Goal: Task Accomplishment & Management: Manage account settings

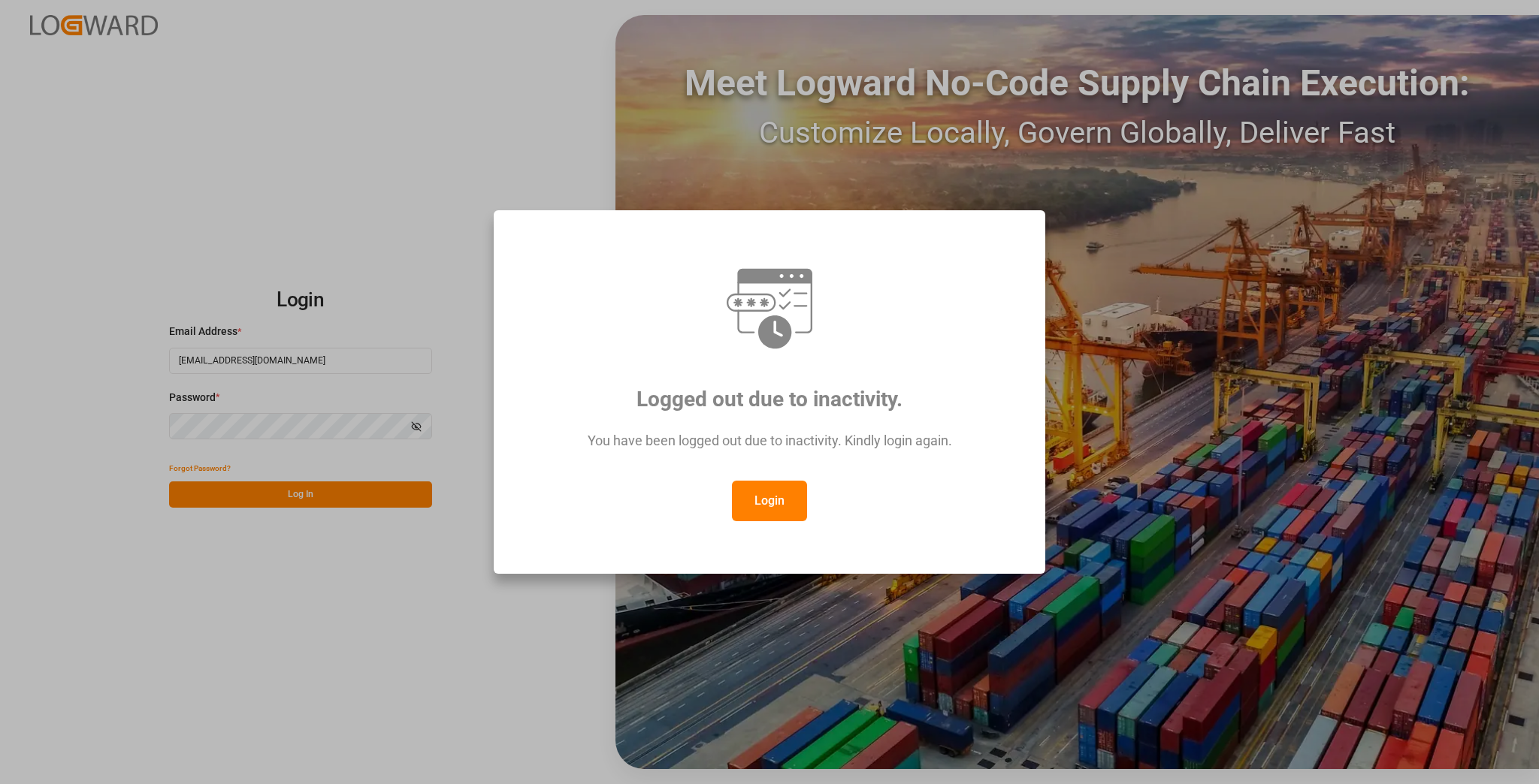
click at [786, 489] on button "Login" at bounding box center [770, 501] width 75 height 40
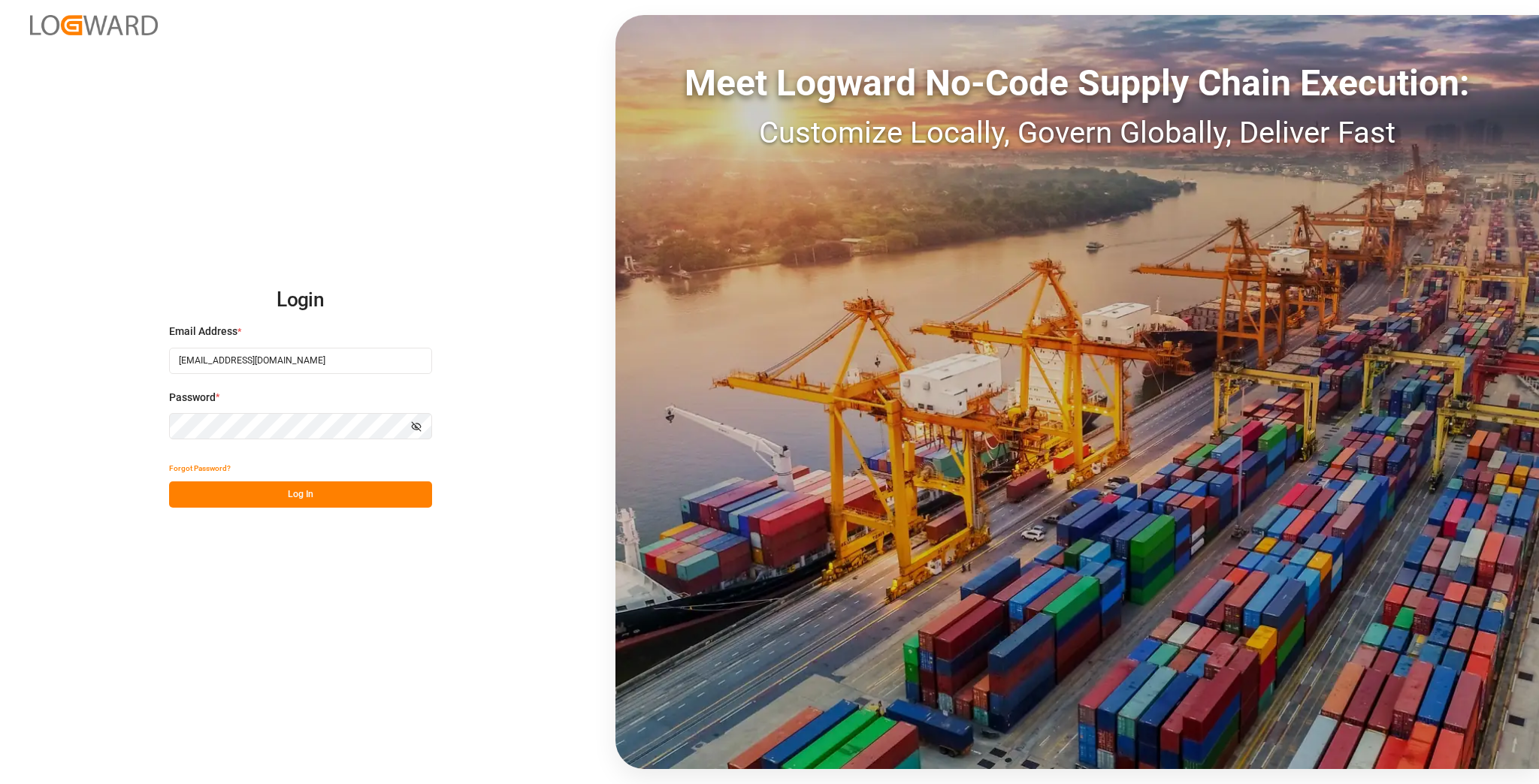
drag, startPoint x: 377, startPoint y: 505, endPoint x: 478, endPoint y: 490, distance: 102.1
click at [379, 505] on button "Log In" at bounding box center [300, 494] width 263 height 26
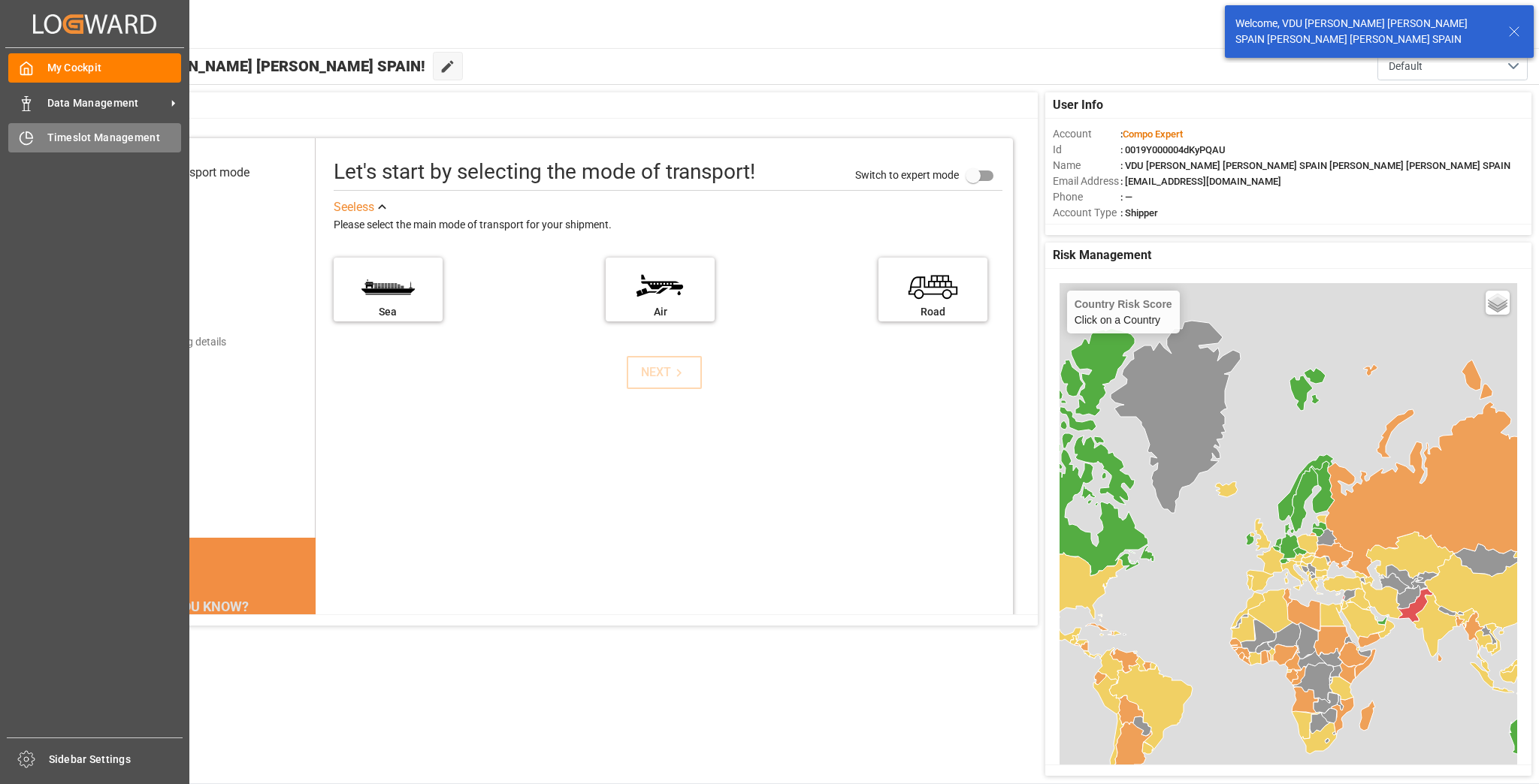
click at [30, 141] on icon at bounding box center [26, 138] width 15 height 15
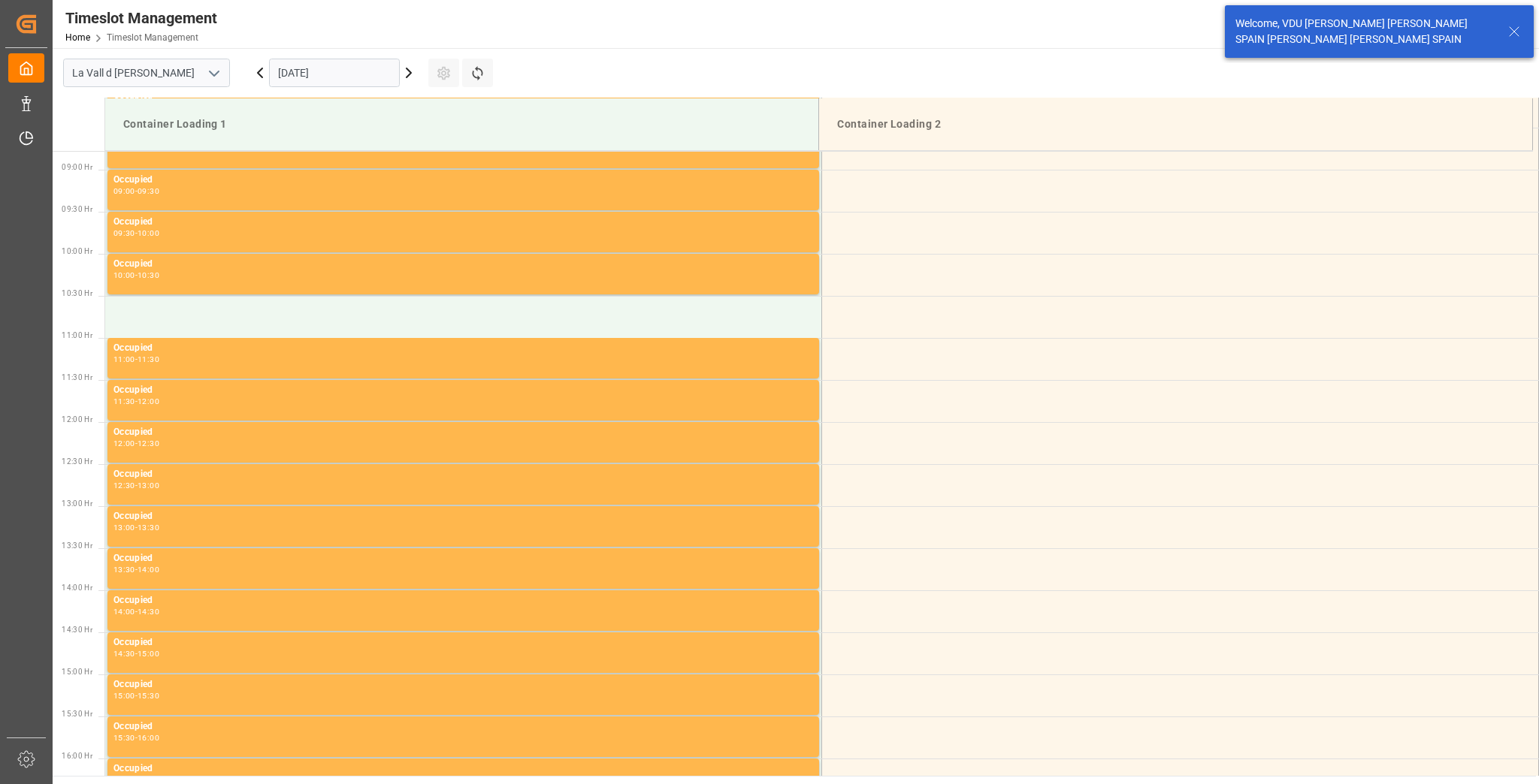
click at [291, 63] on input "[DATE]" at bounding box center [334, 73] width 131 height 28
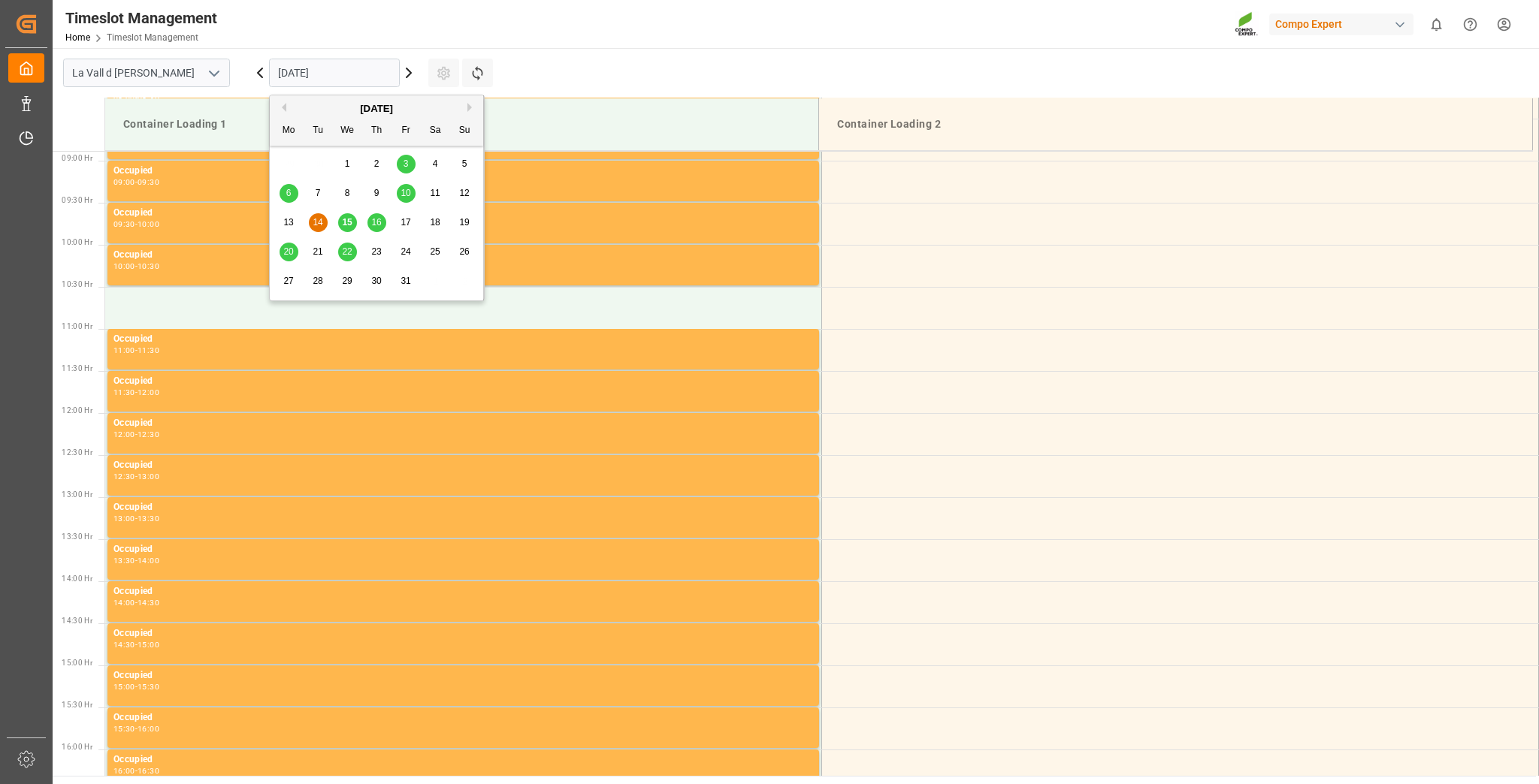
click at [286, 284] on span "27" at bounding box center [289, 281] width 10 height 11
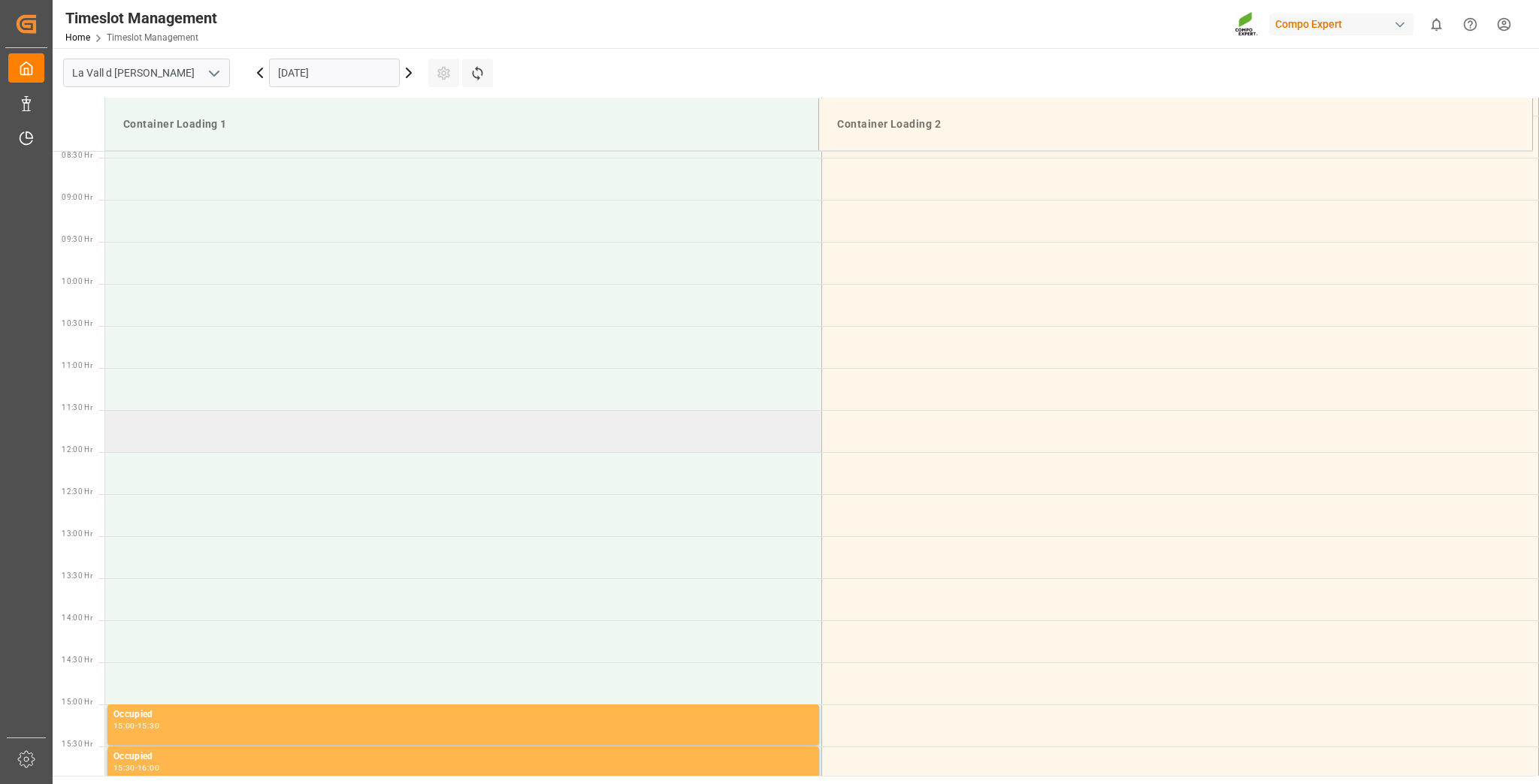
scroll to position [688, 0]
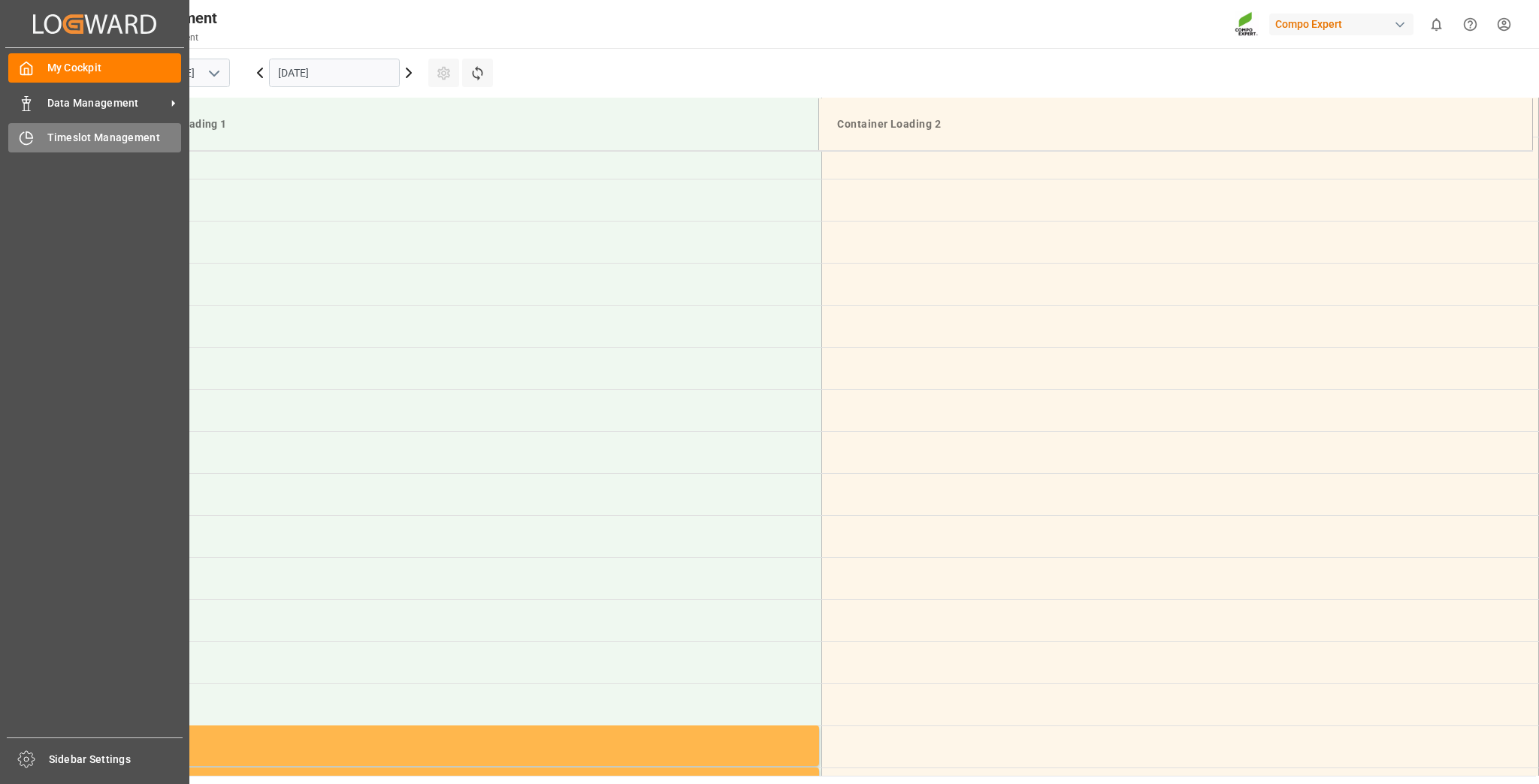
click at [66, 141] on span "Timeslot Management" at bounding box center [115, 137] width 135 height 16
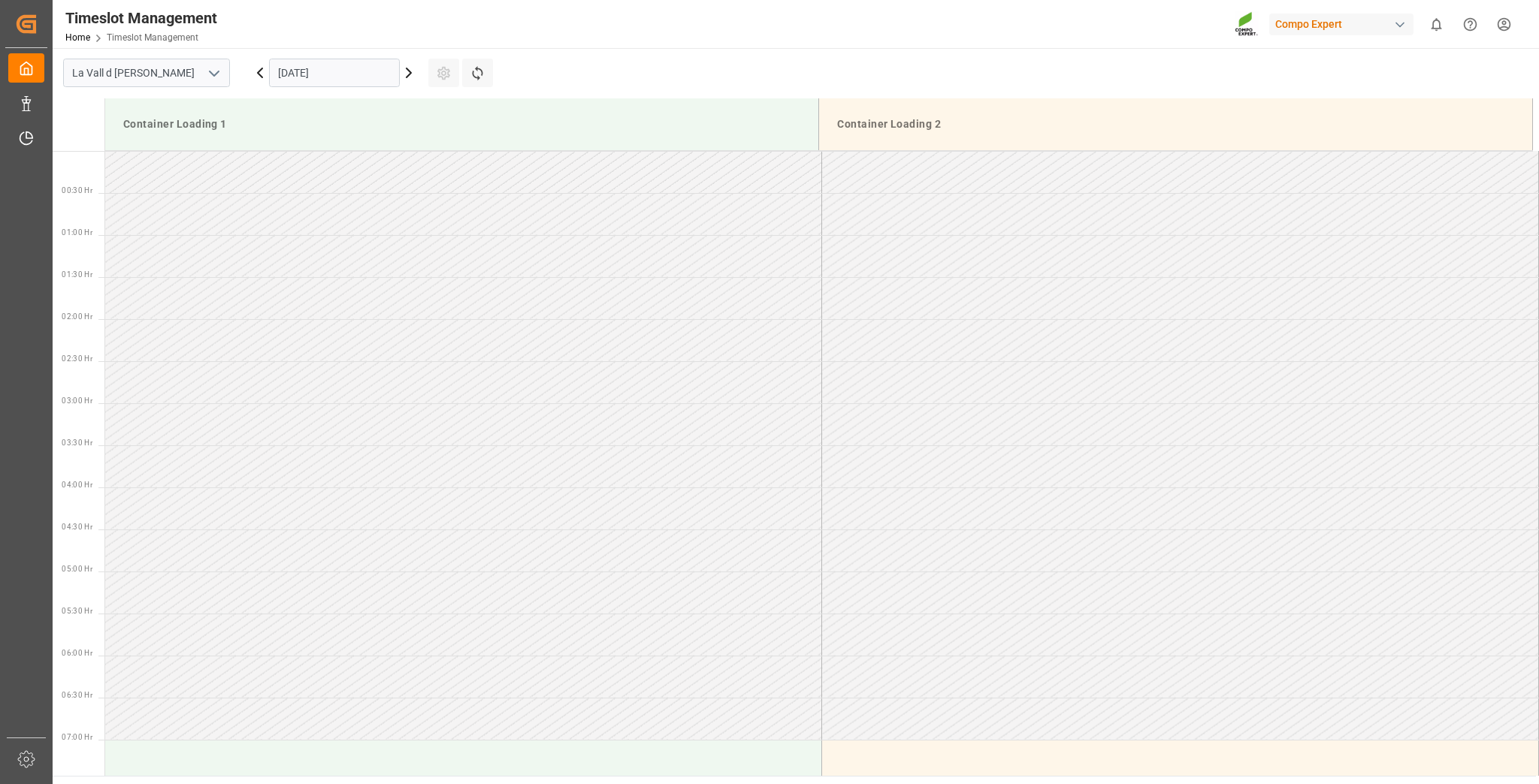
click at [313, 77] on input "[DATE]" at bounding box center [334, 73] width 131 height 28
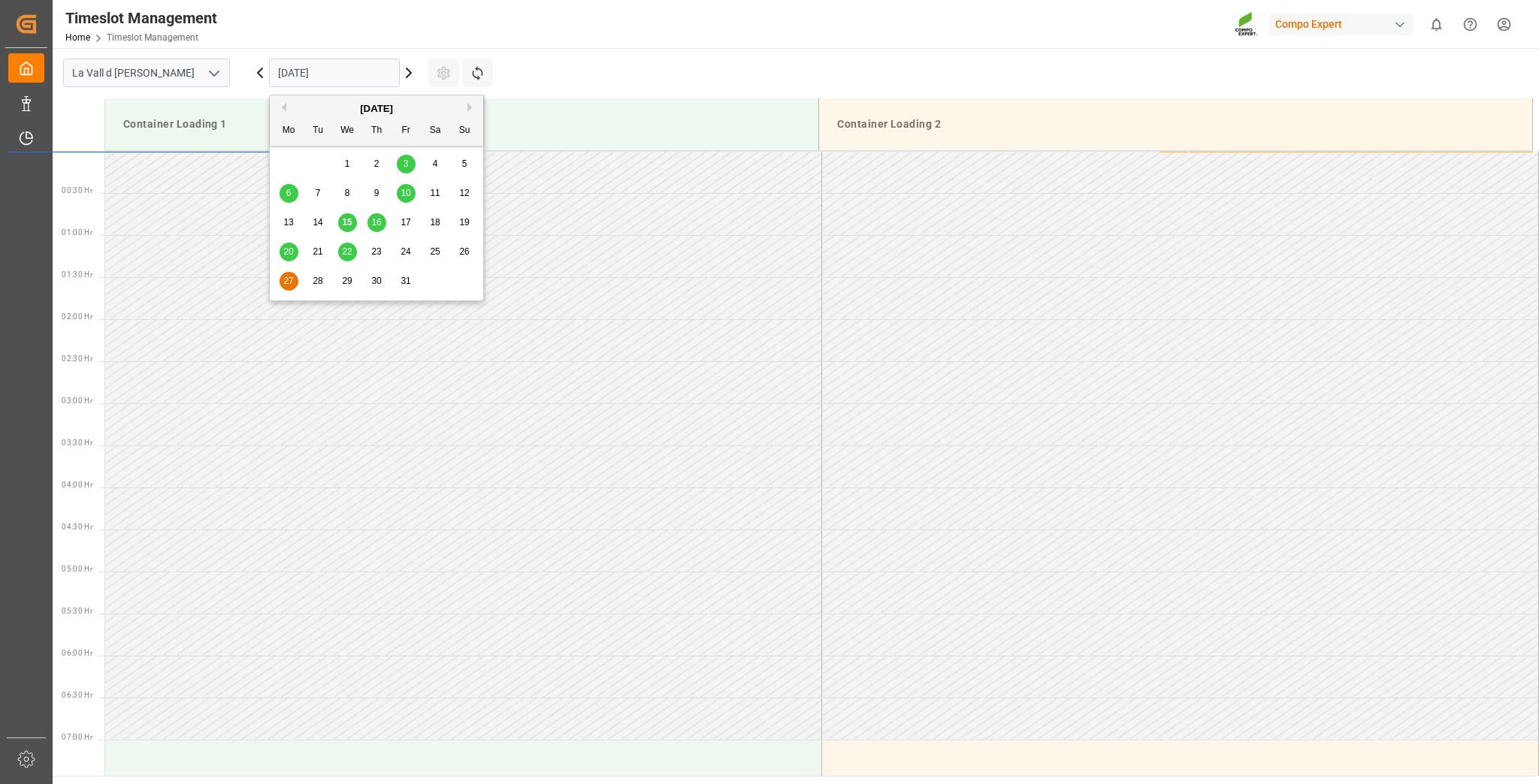
click at [378, 223] on span "16" at bounding box center [377, 223] width 10 height 11
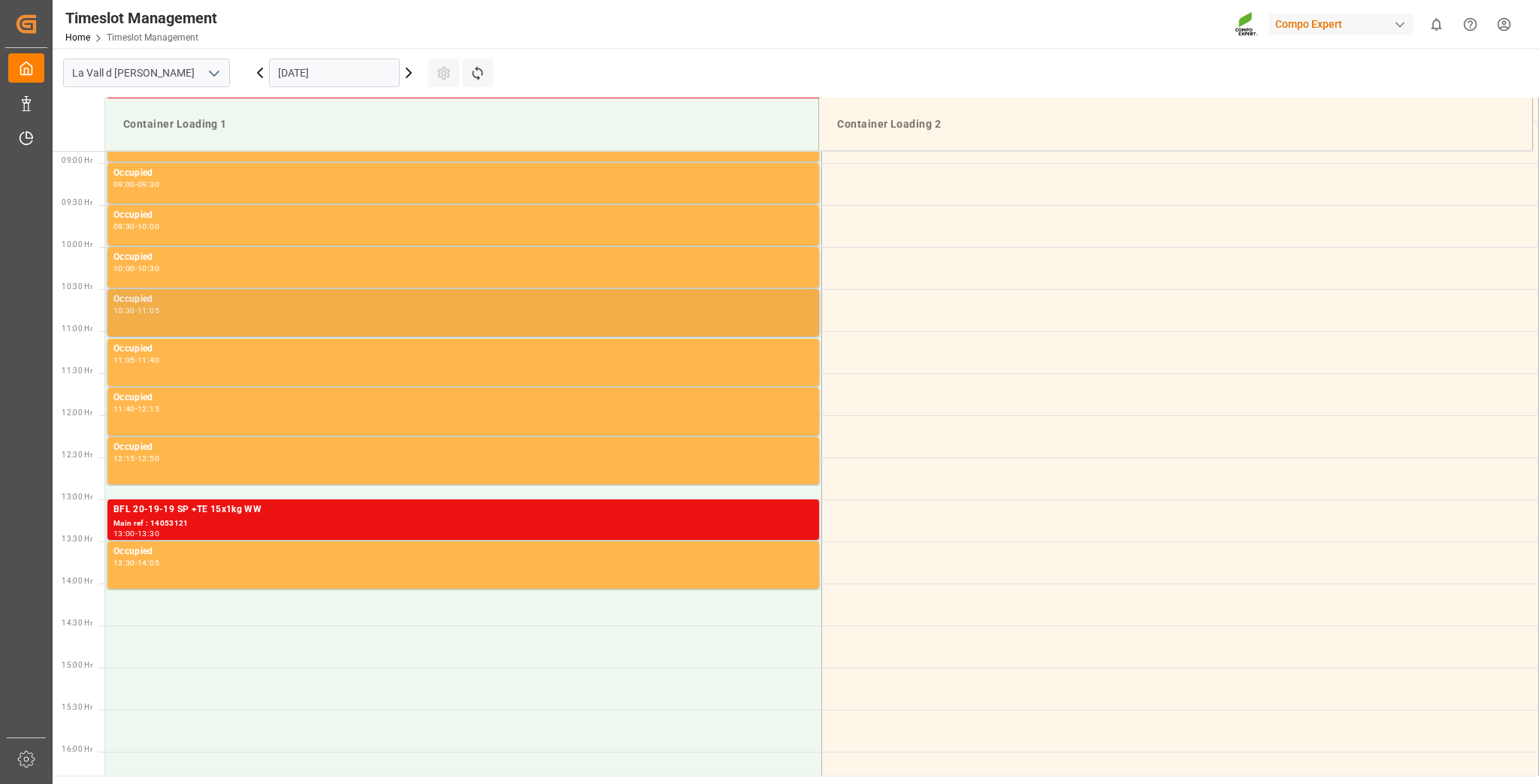
scroll to position [747, 0]
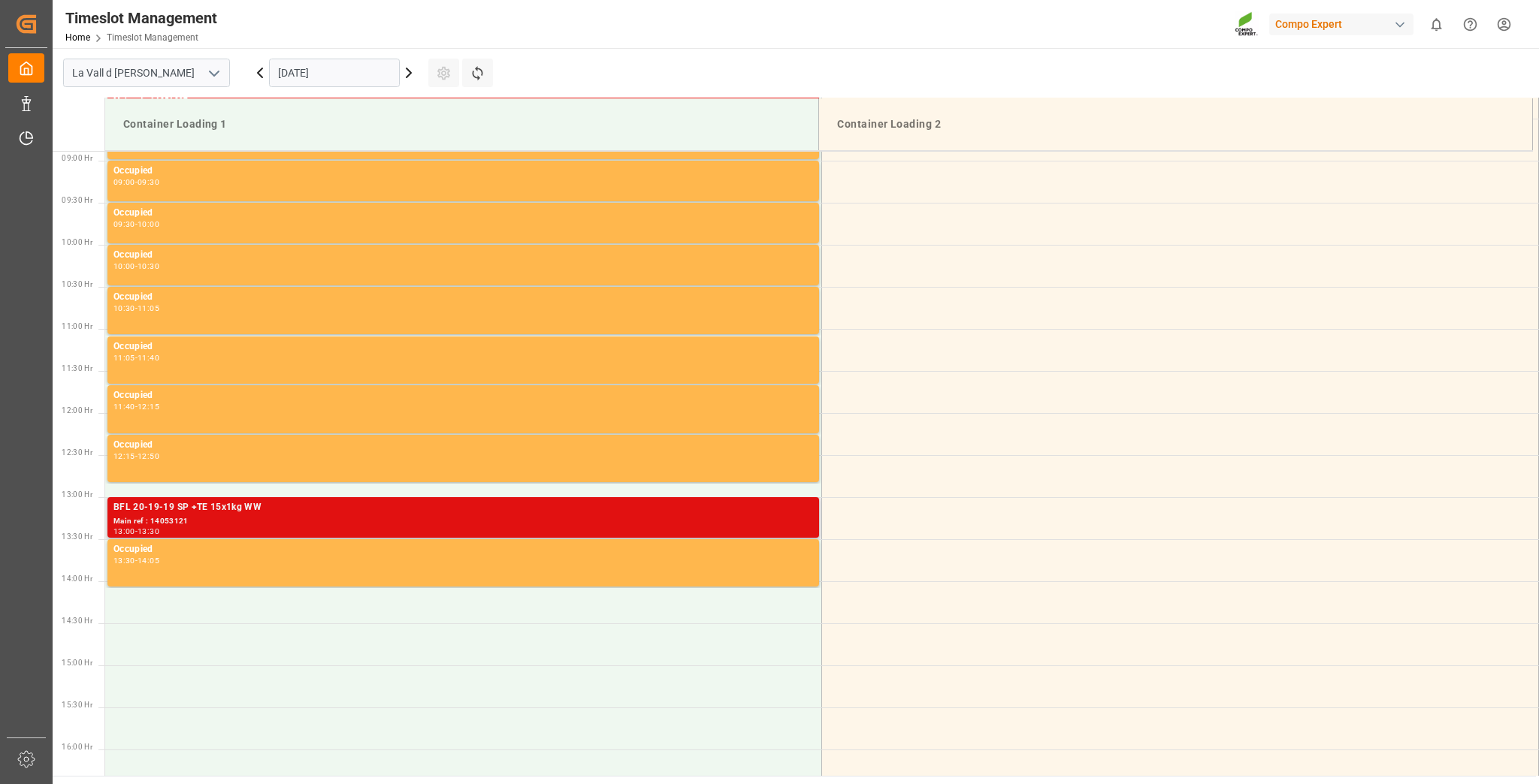
click at [340, 515] on div "BFL 20-19-19 SP +TE 15x1kg WW" at bounding box center [464, 508] width 700 height 15
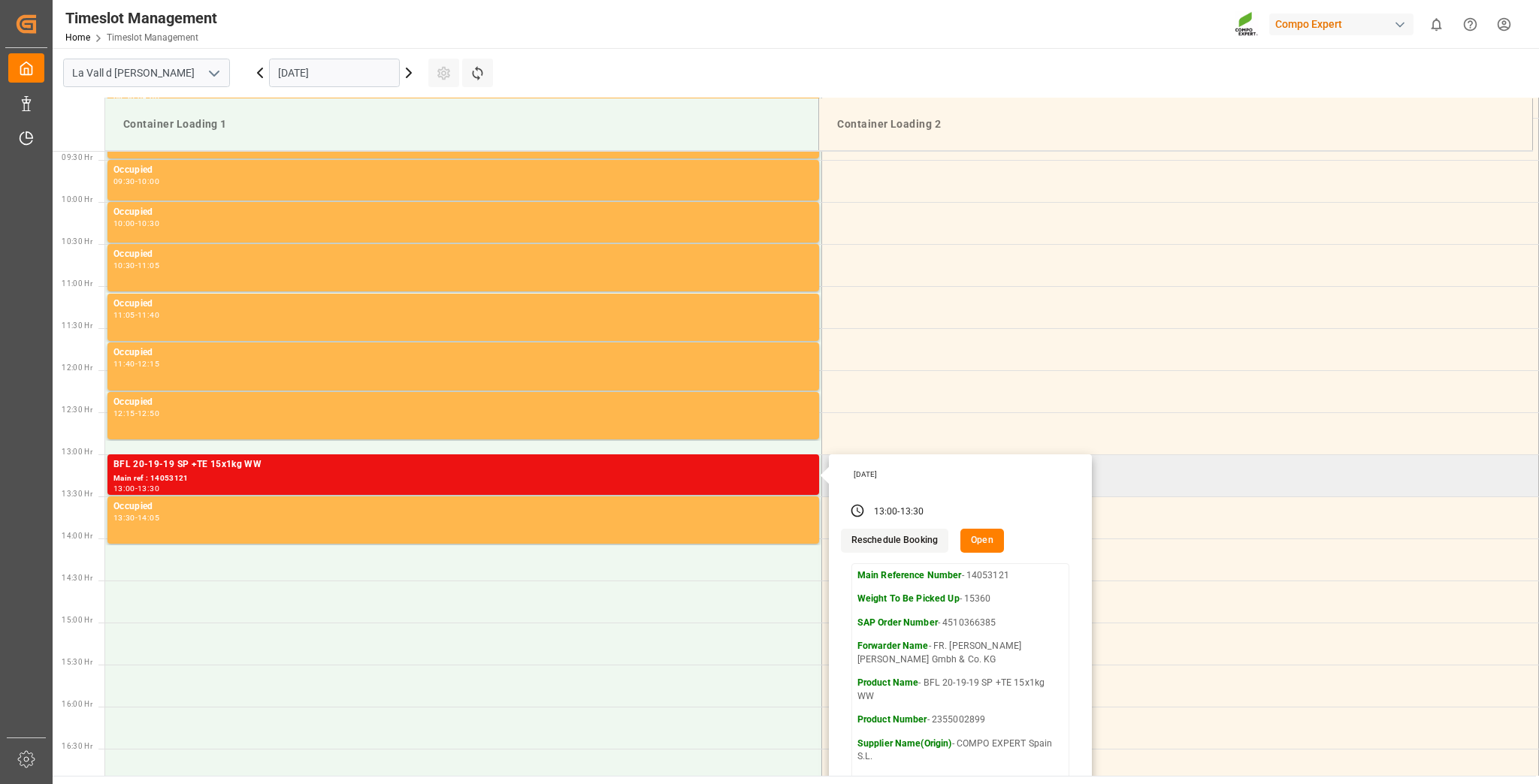
scroll to position [807, 0]
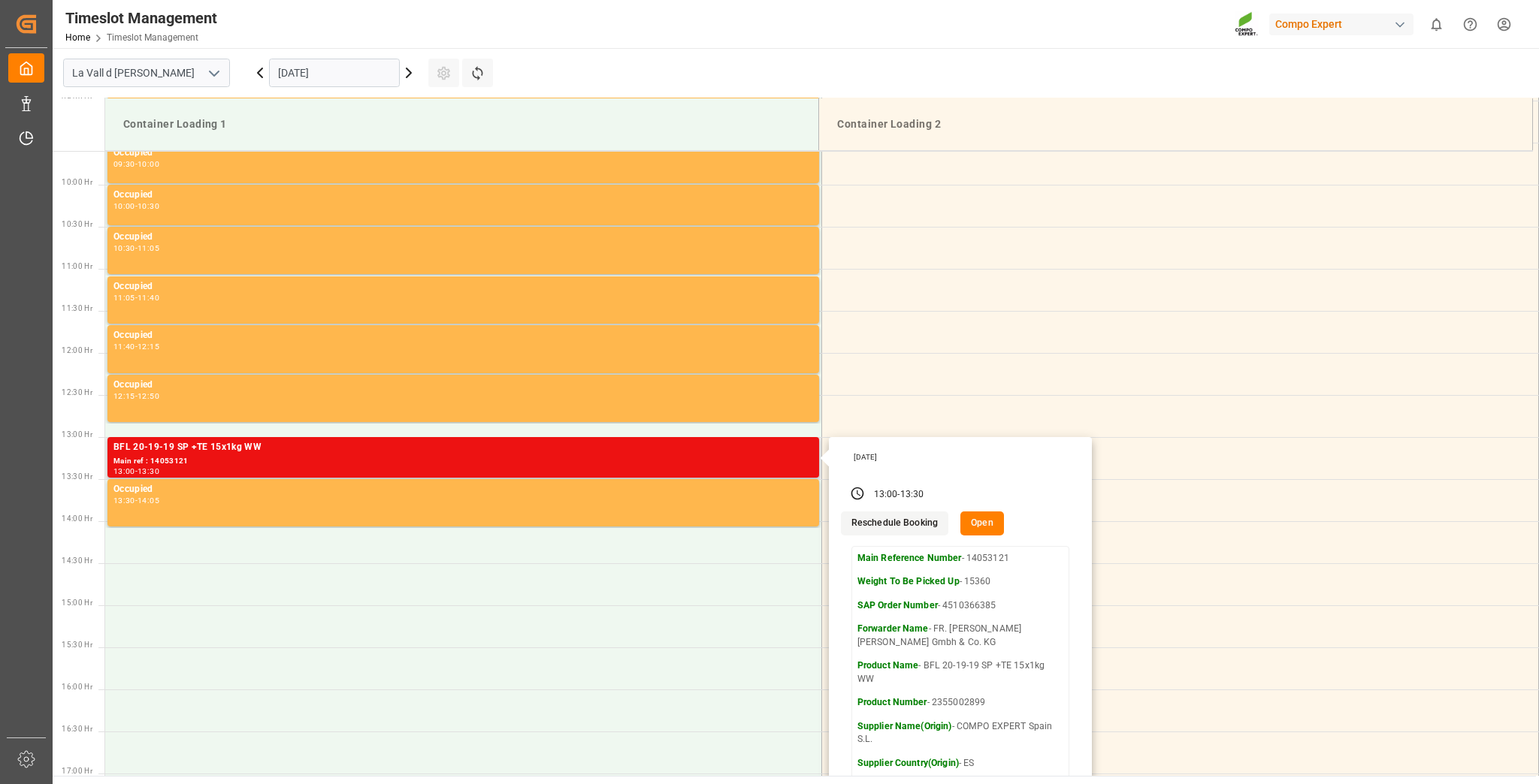
click at [976, 520] on button "Open" at bounding box center [982, 524] width 44 height 24
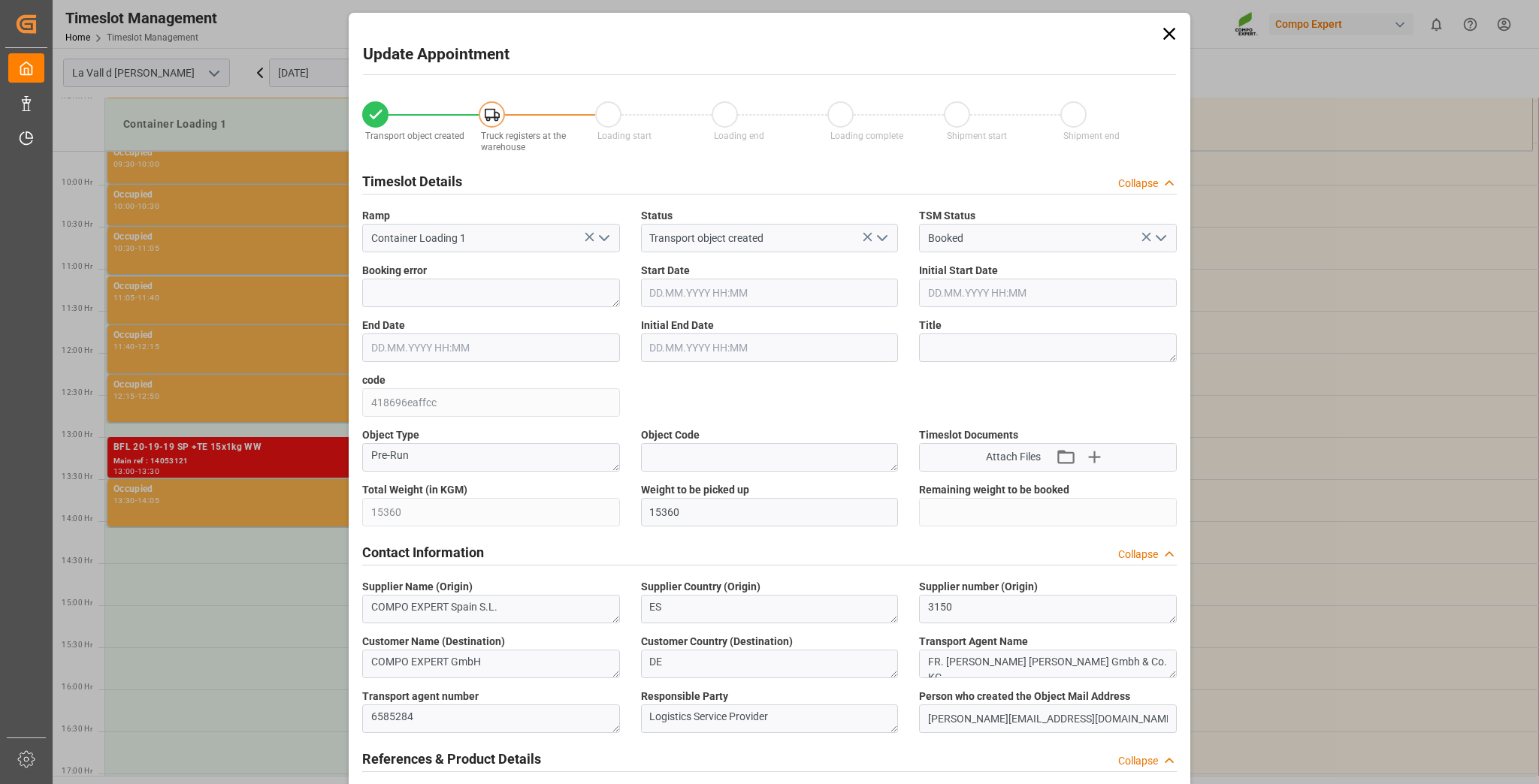
type input "15360"
type input "20"
type input "[DATE] 13:00"
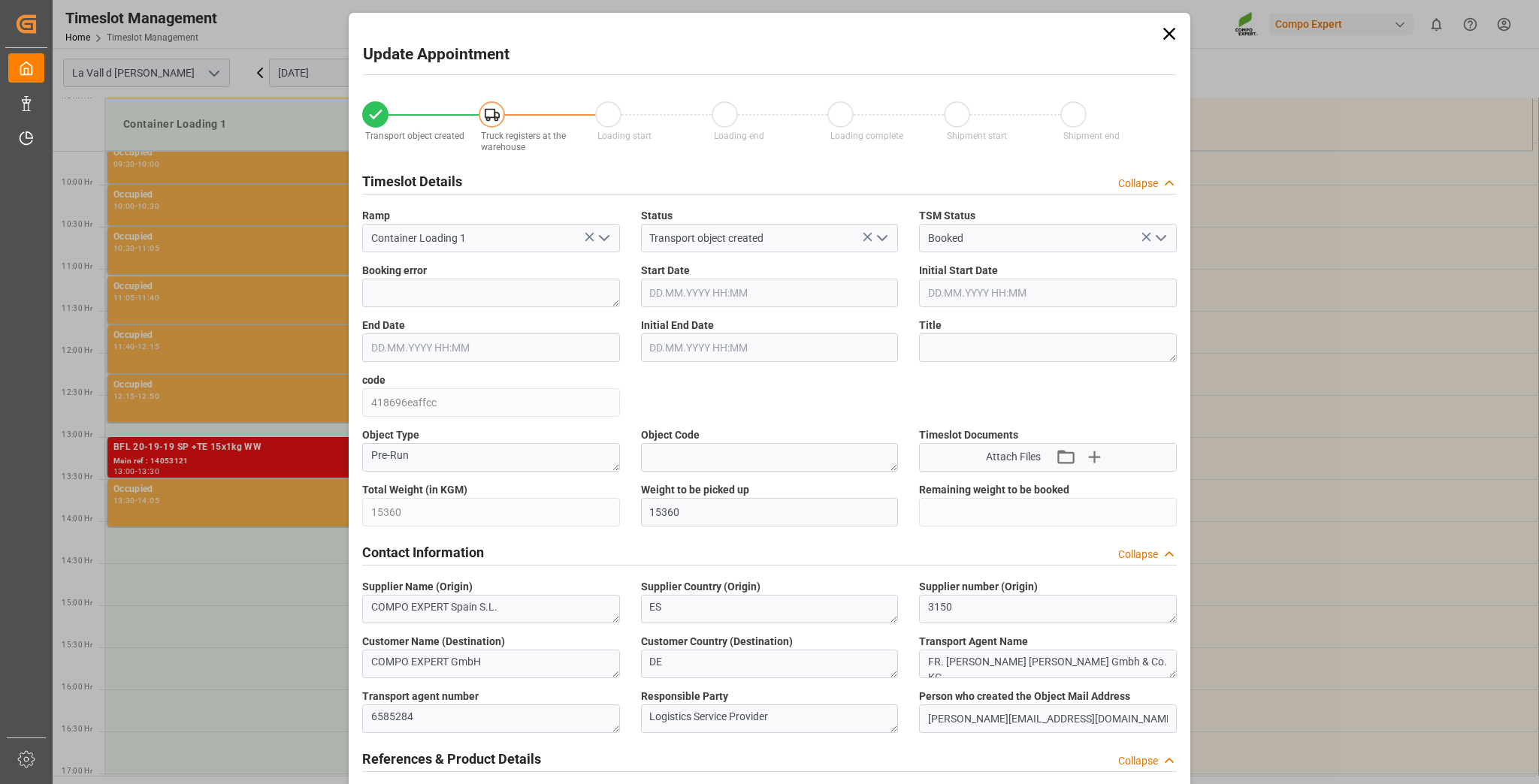
type input "[DATE] 13:30"
type input "[DATE] 14:41"
type input "[DATE] 11:48"
click at [741, 291] on input "[DATE] 13:00" at bounding box center [770, 293] width 258 height 28
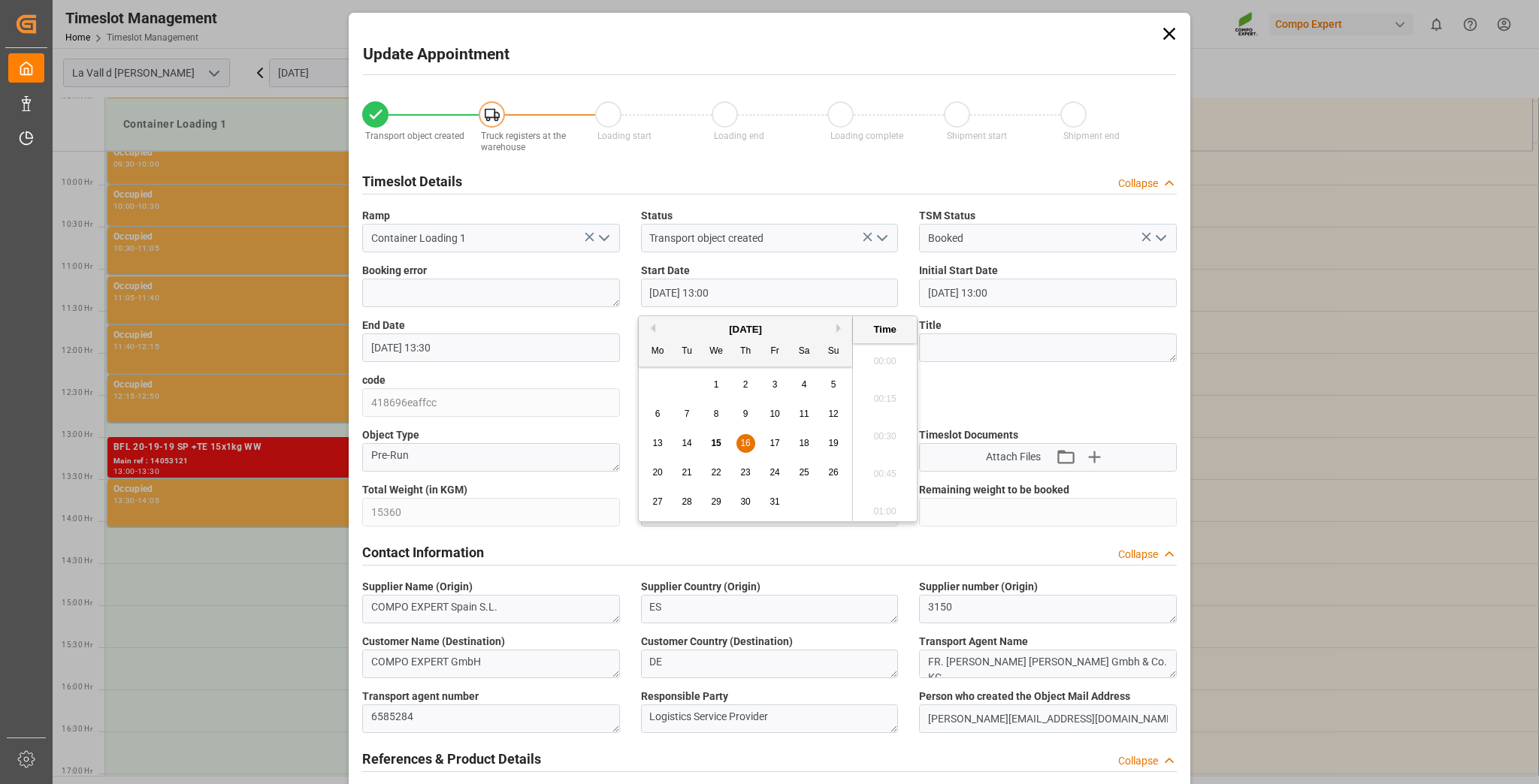
scroll to position [1883, 0]
click at [652, 505] on span "27" at bounding box center [657, 502] width 10 height 11
click at [885, 402] on li "08:00" at bounding box center [885, 402] width 64 height 38
type input "[DATE] 08:00"
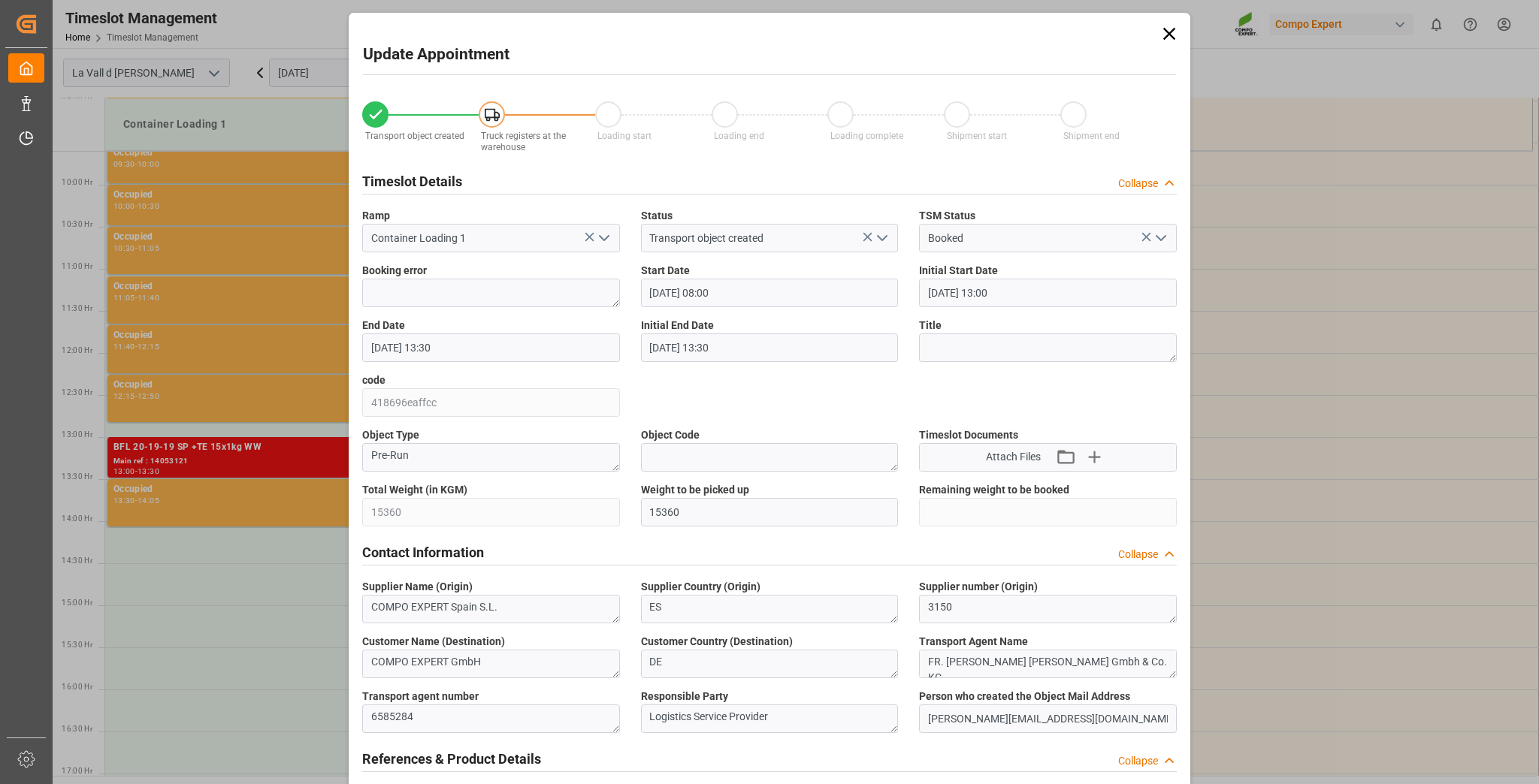
click at [504, 361] on input "[DATE] 13:30" at bounding box center [491, 348] width 258 height 28
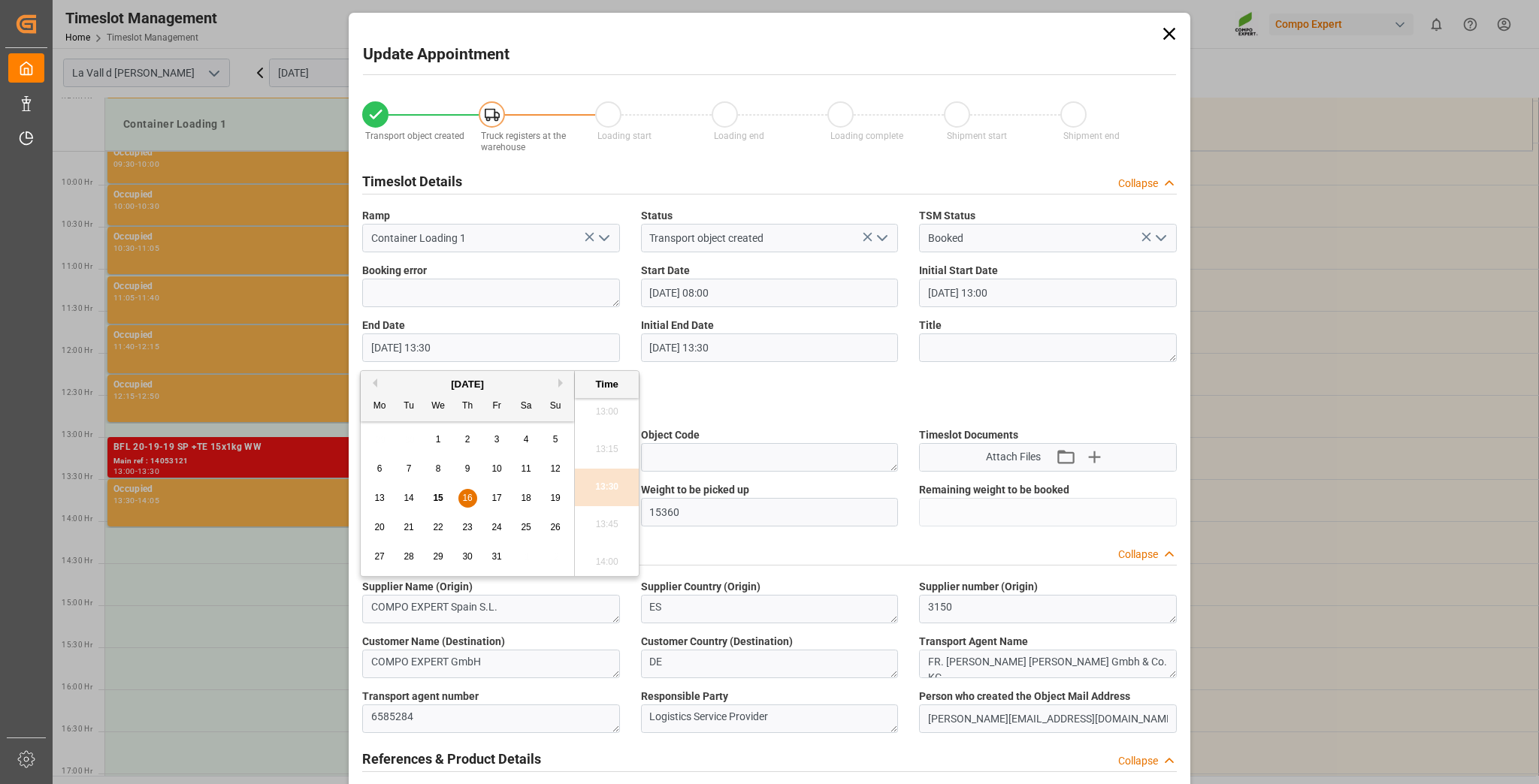
click at [379, 553] on span "27" at bounding box center [379, 556] width 10 height 11
click at [598, 515] on li "08:30" at bounding box center [607, 517] width 64 height 38
type input "[DATE] 08:30"
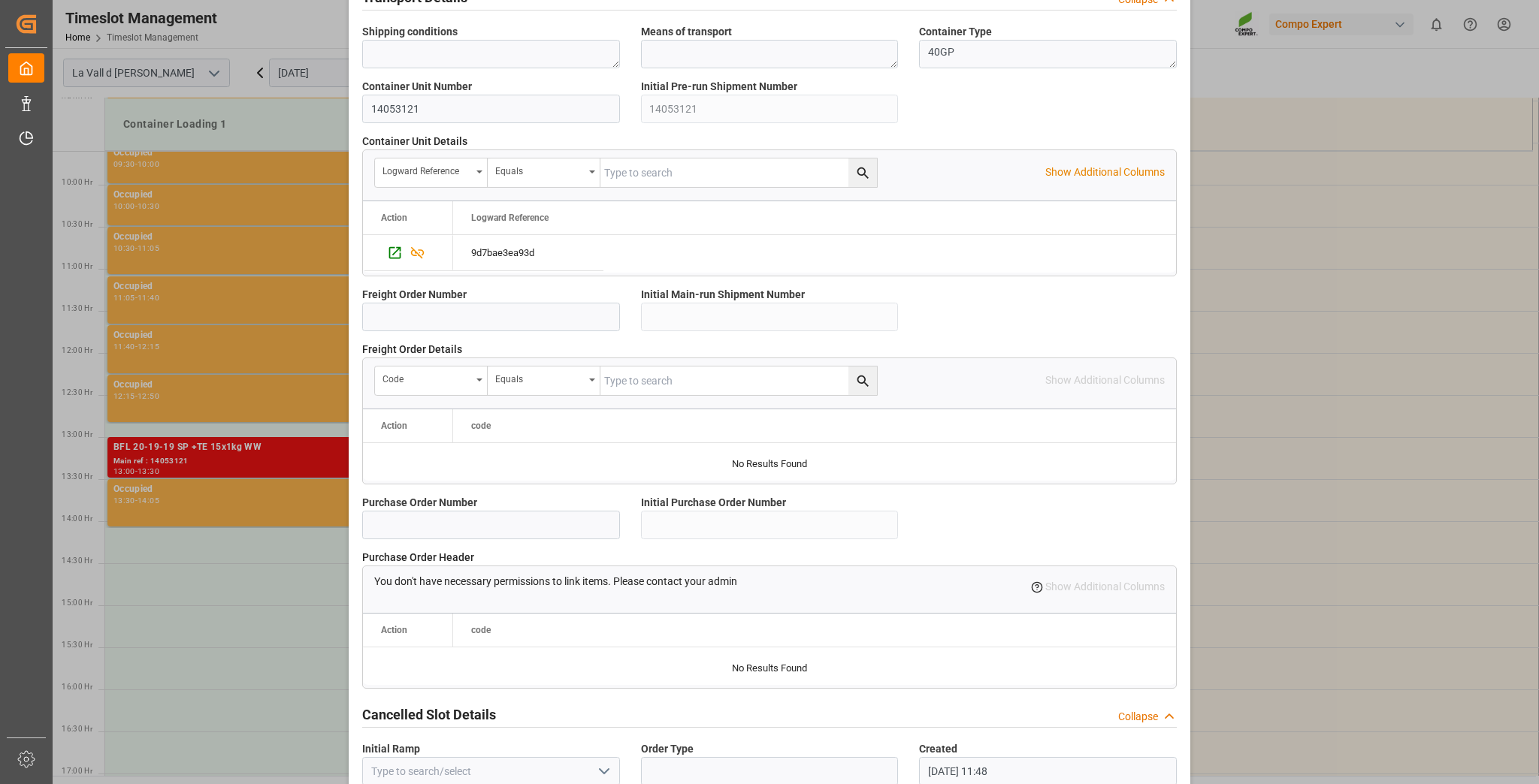
scroll to position [1196, 0]
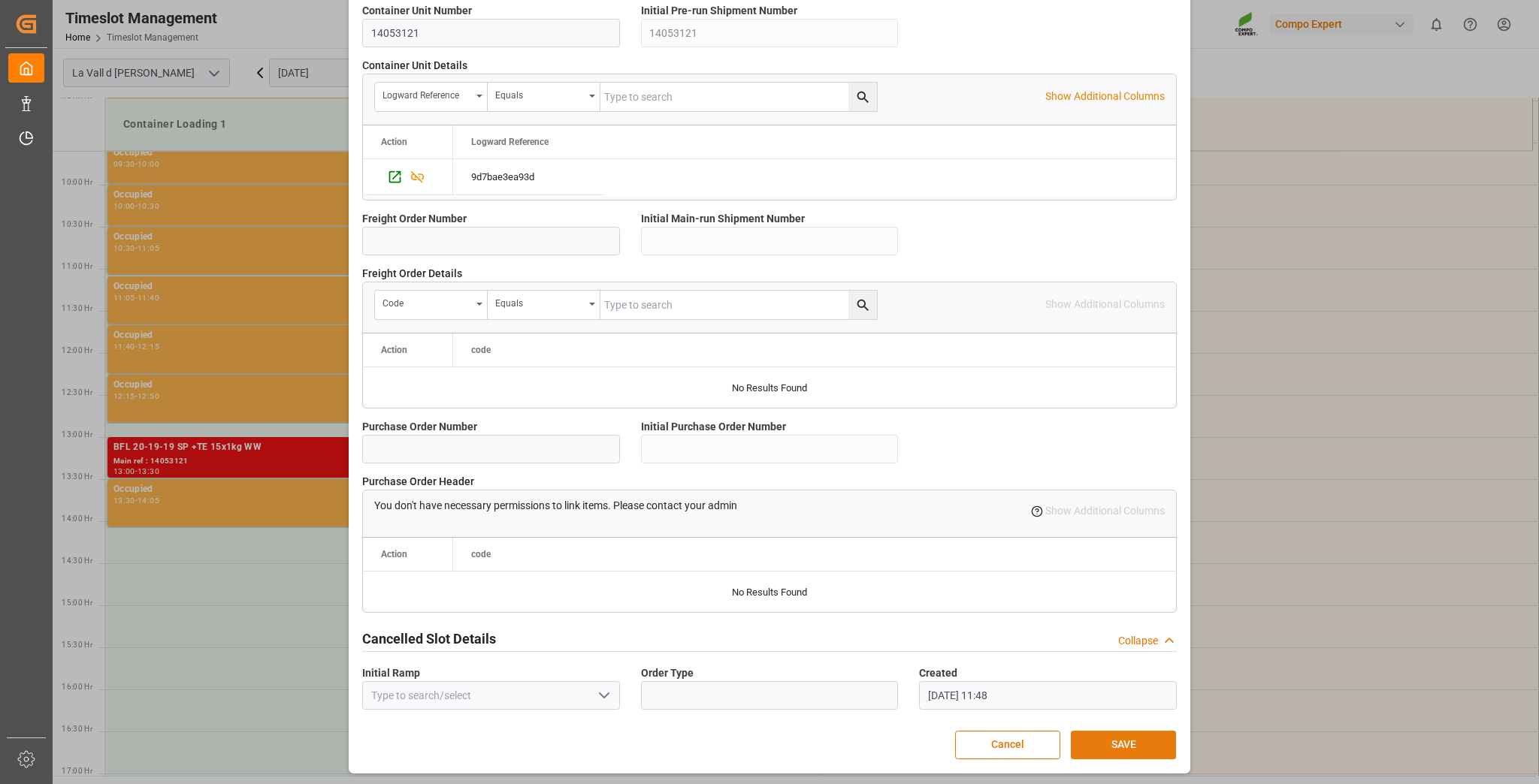
click at [1123, 747] on button "SAVE" at bounding box center [1124, 746] width 105 height 28
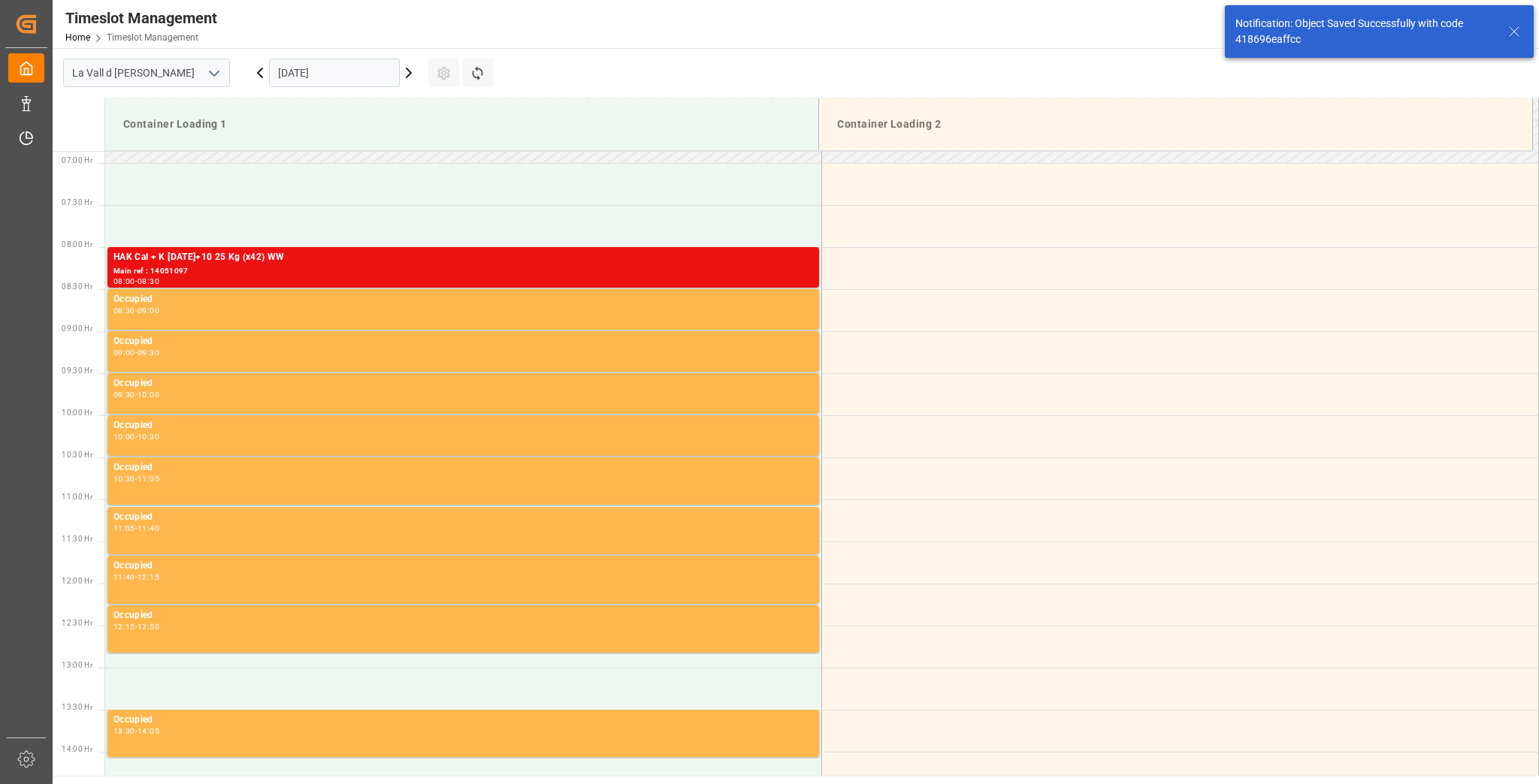
scroll to position [579, 0]
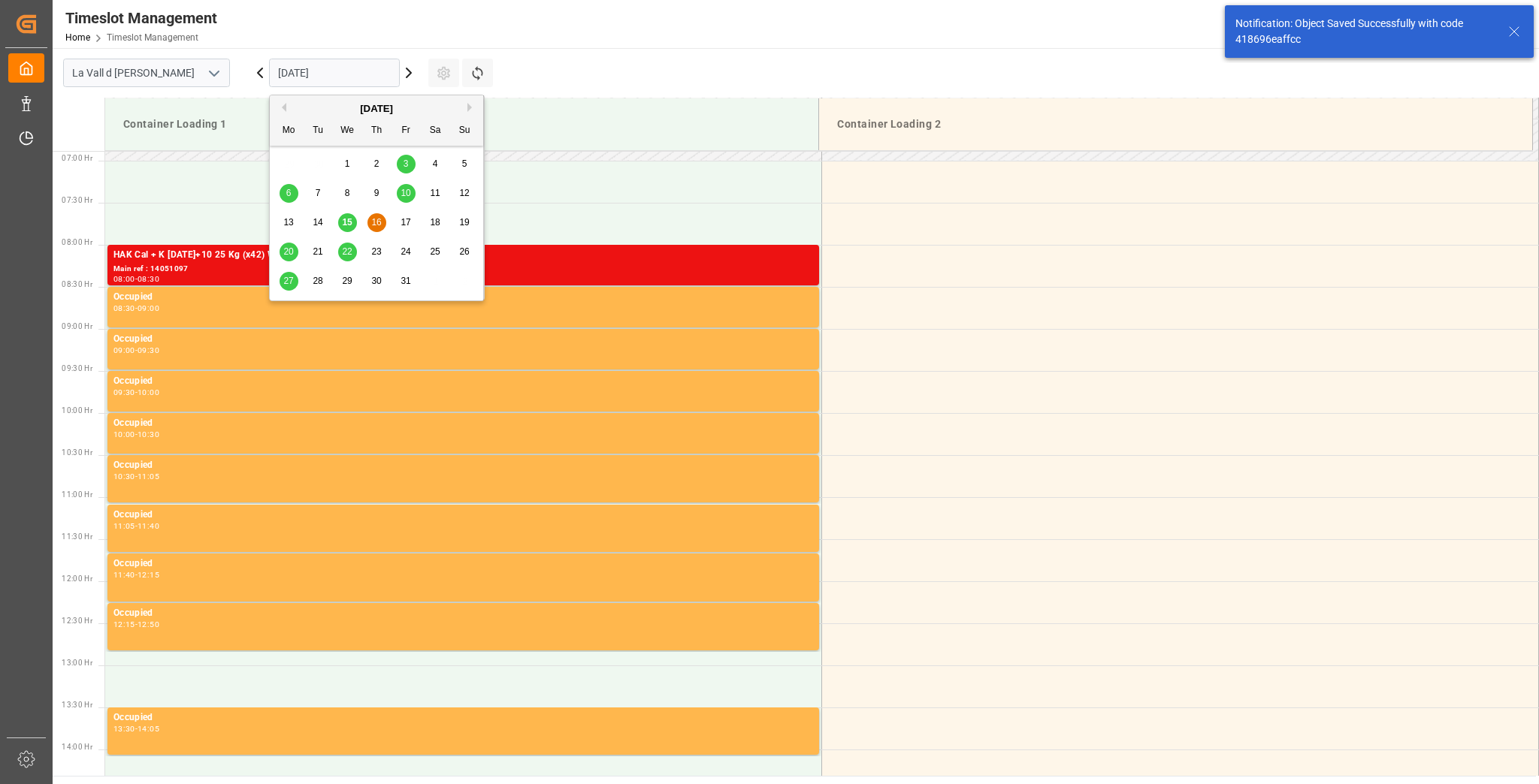
click at [385, 67] on input "[DATE]" at bounding box center [334, 73] width 131 height 28
click at [280, 283] on div "27" at bounding box center [289, 282] width 18 height 18
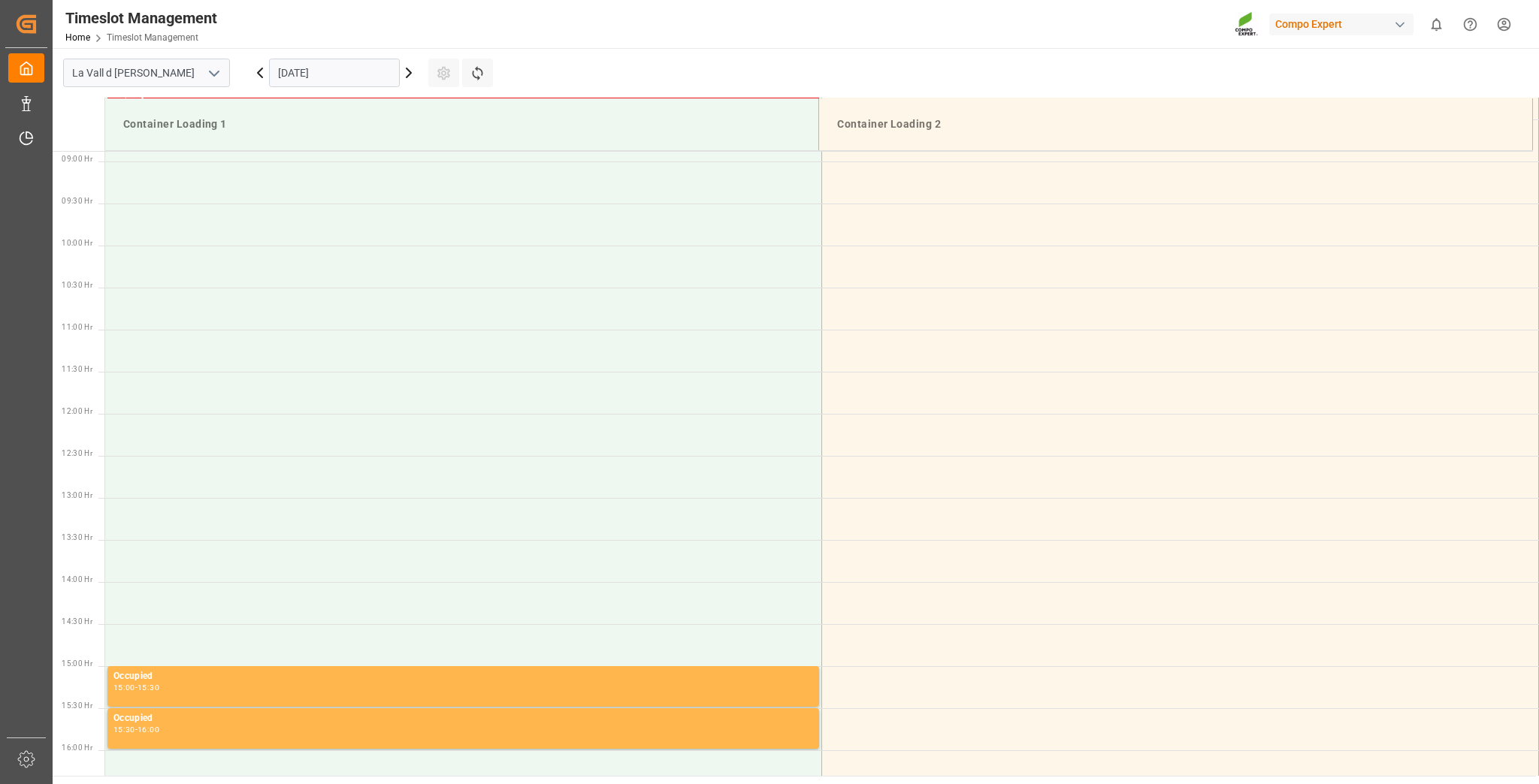
scroll to position [747, 0]
